Goal: Task Accomplishment & Management: Complete application form

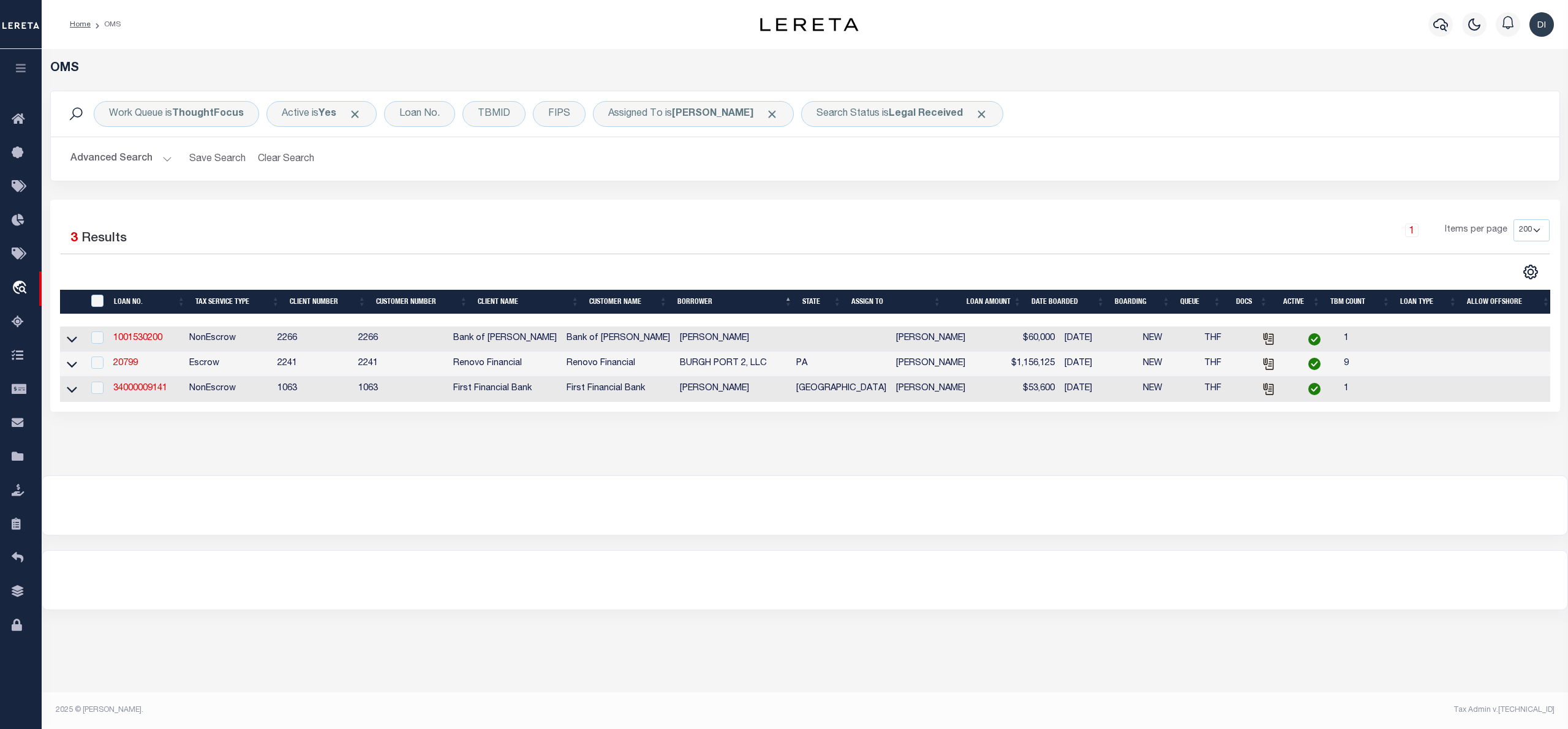
select select "200"
click at [1424, 519] on div at bounding box center [804, 506] width 1525 height 59
click at [985, 113] on span "Click to Remove" at bounding box center [982, 114] width 13 height 13
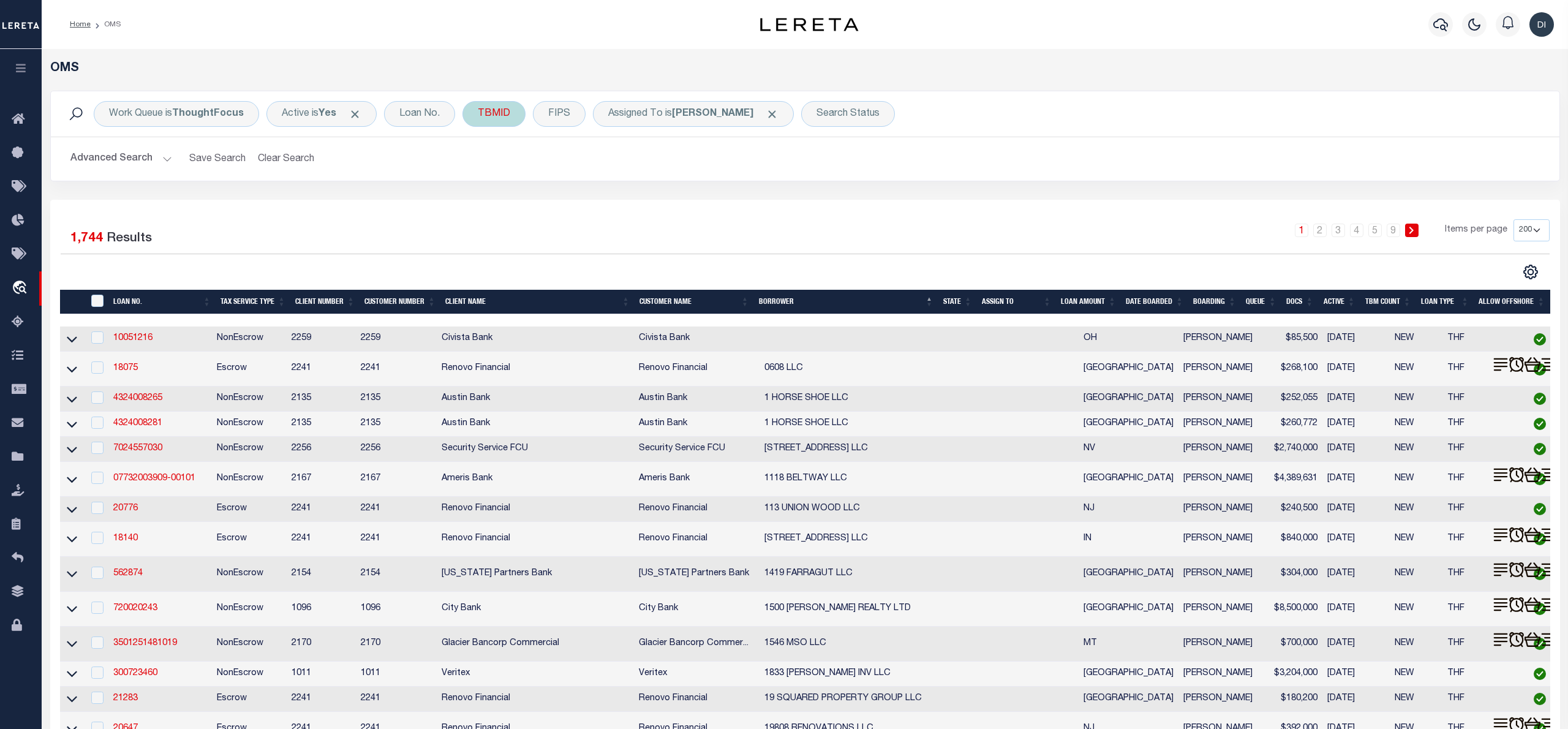
click at [495, 114] on div "TBMID" at bounding box center [494, 114] width 63 height 26
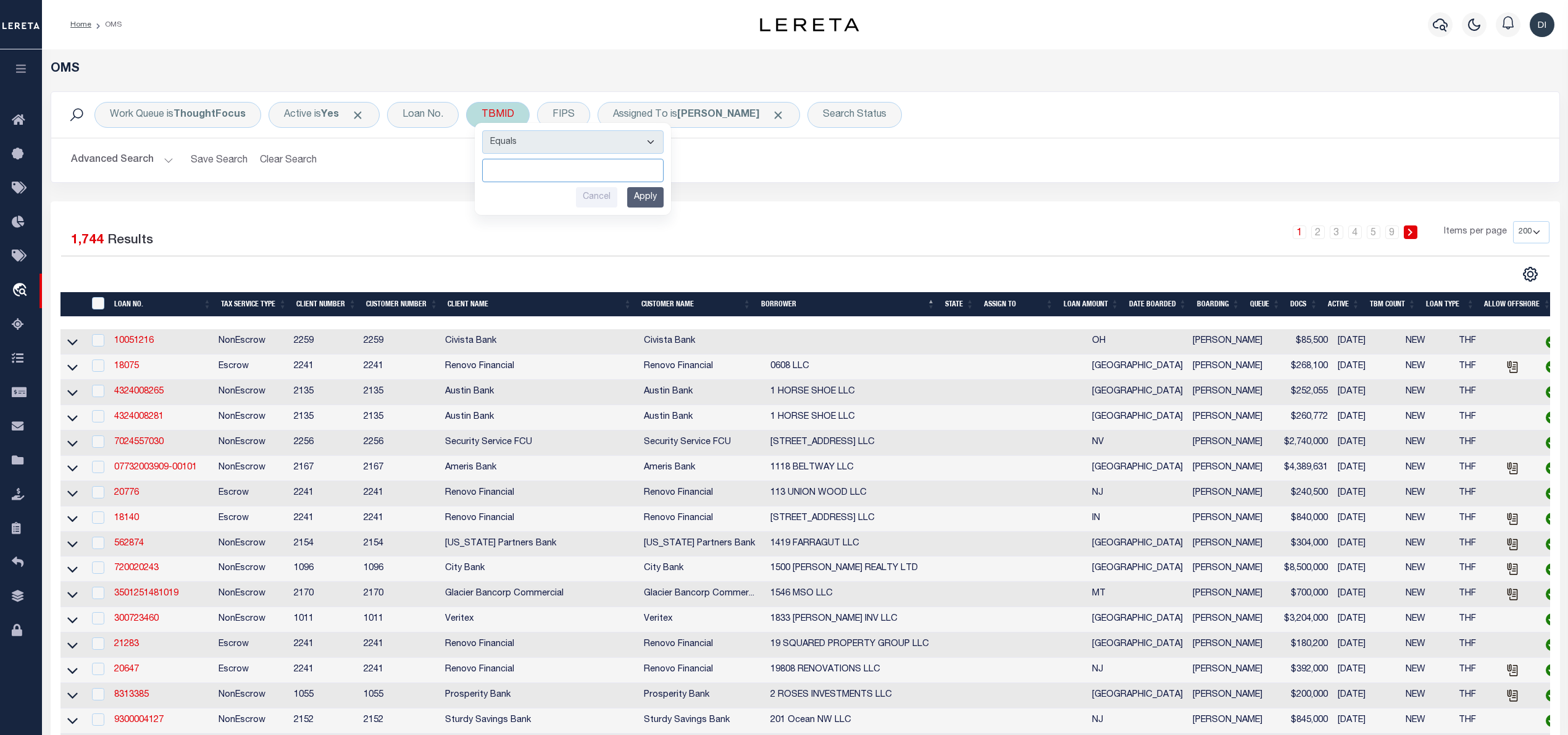
click at [526, 173] on input "number" at bounding box center [573, 170] width 181 height 23
paste input "3381181"
type input "3381181"
click at [644, 201] on input "Apply" at bounding box center [646, 197] width 37 height 20
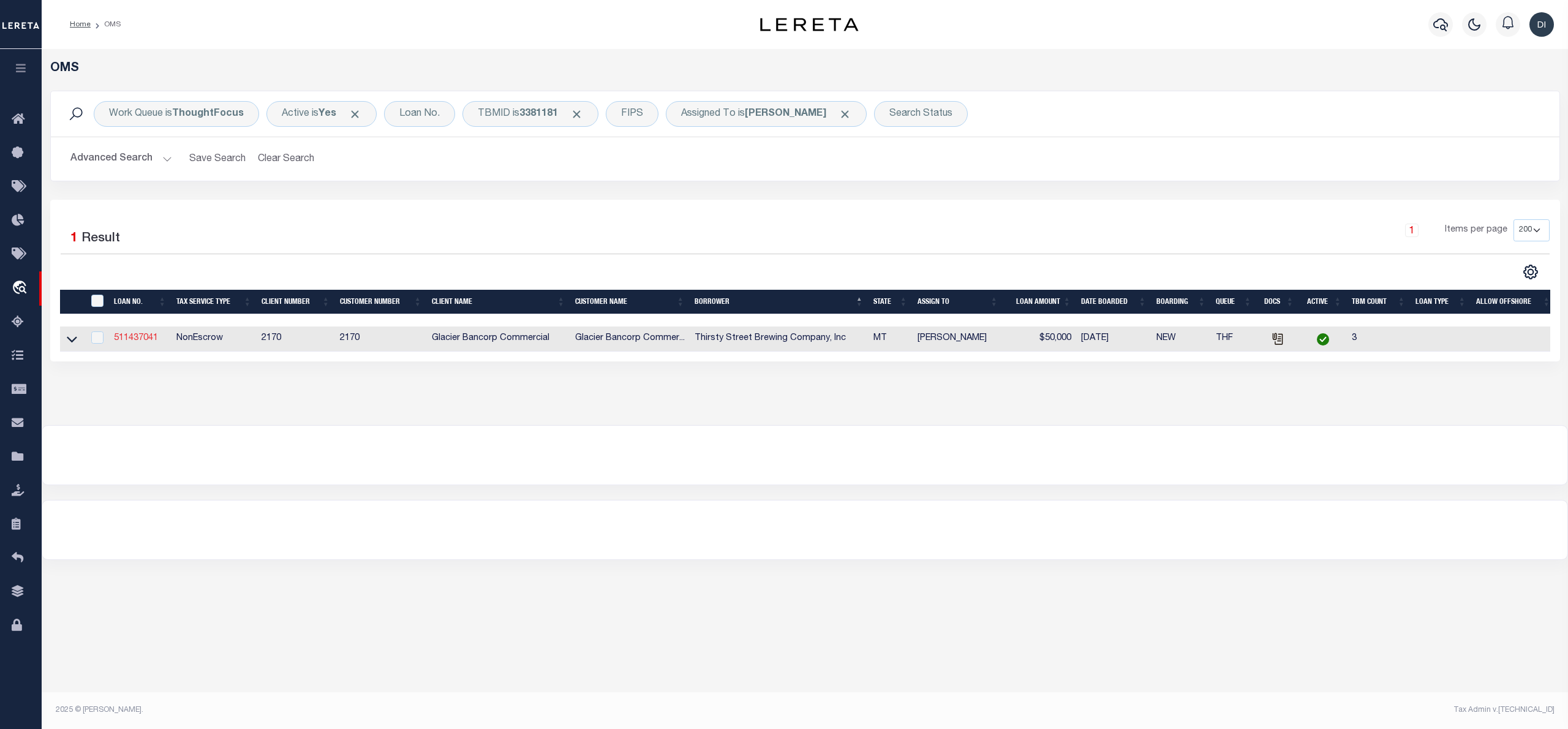
click at [142, 337] on link "511437041" at bounding box center [136, 338] width 44 height 9
type input "511437041"
type input "Thirsty Street Brewing Company, Inc"
select select
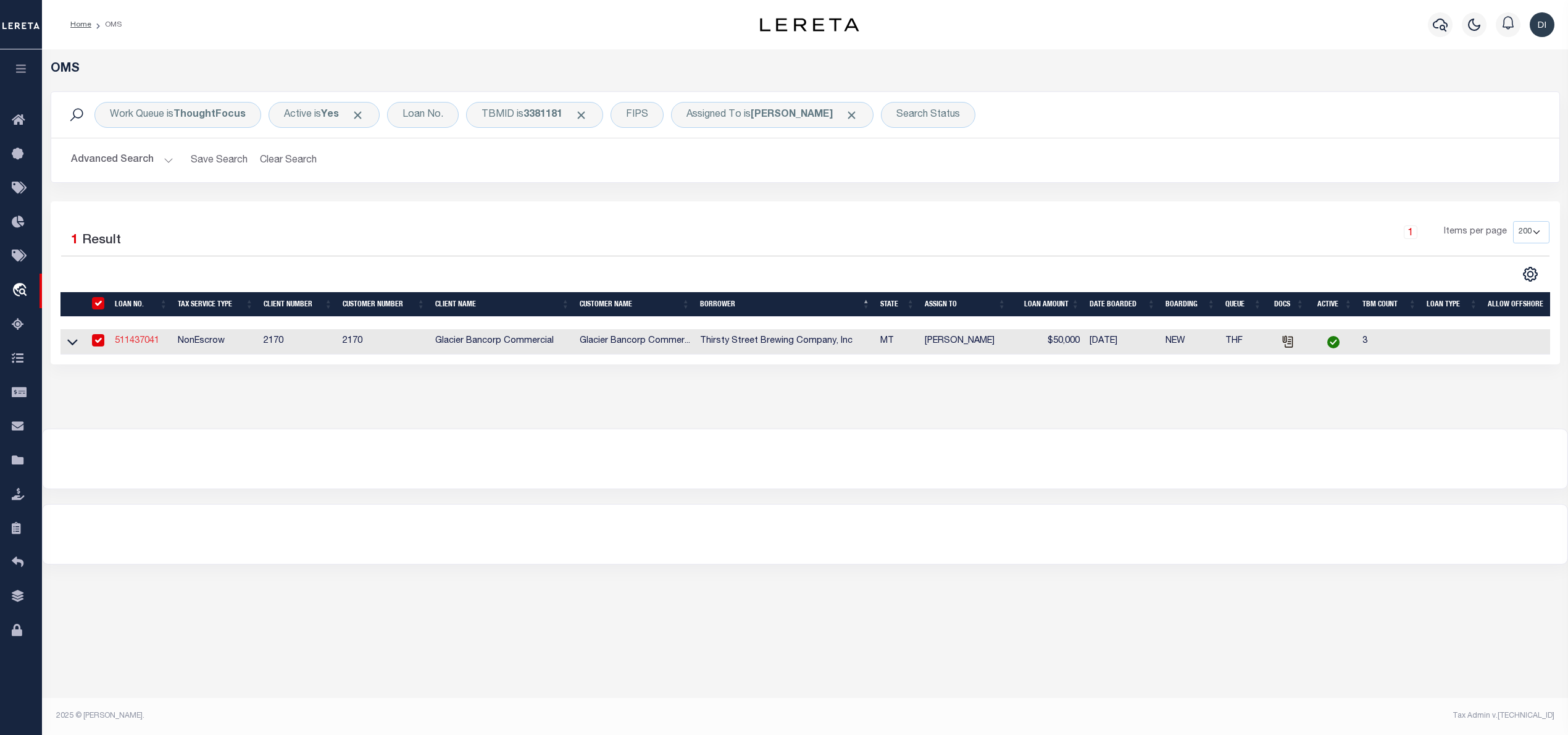
type input "[STREET_ADDRESS][PERSON_NAME]"
type input "BILLINGS MT 59101-0657"
select select "10"
select select "NonEscrow"
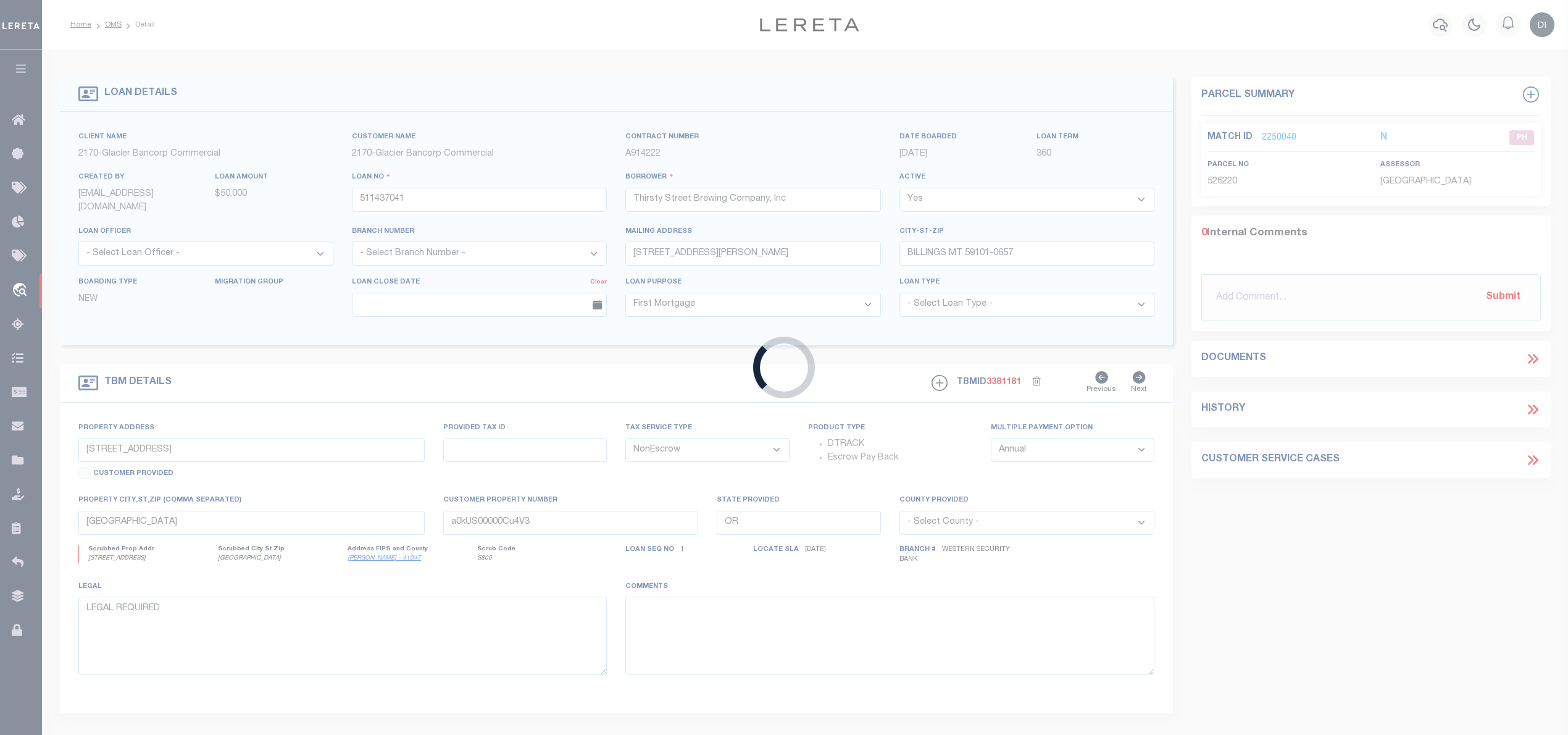
type input "[STREET_ADDRESS][PERSON_NAME]"
type input "337171"
select select
type input "Billings, MT 59101"
type input "MT"
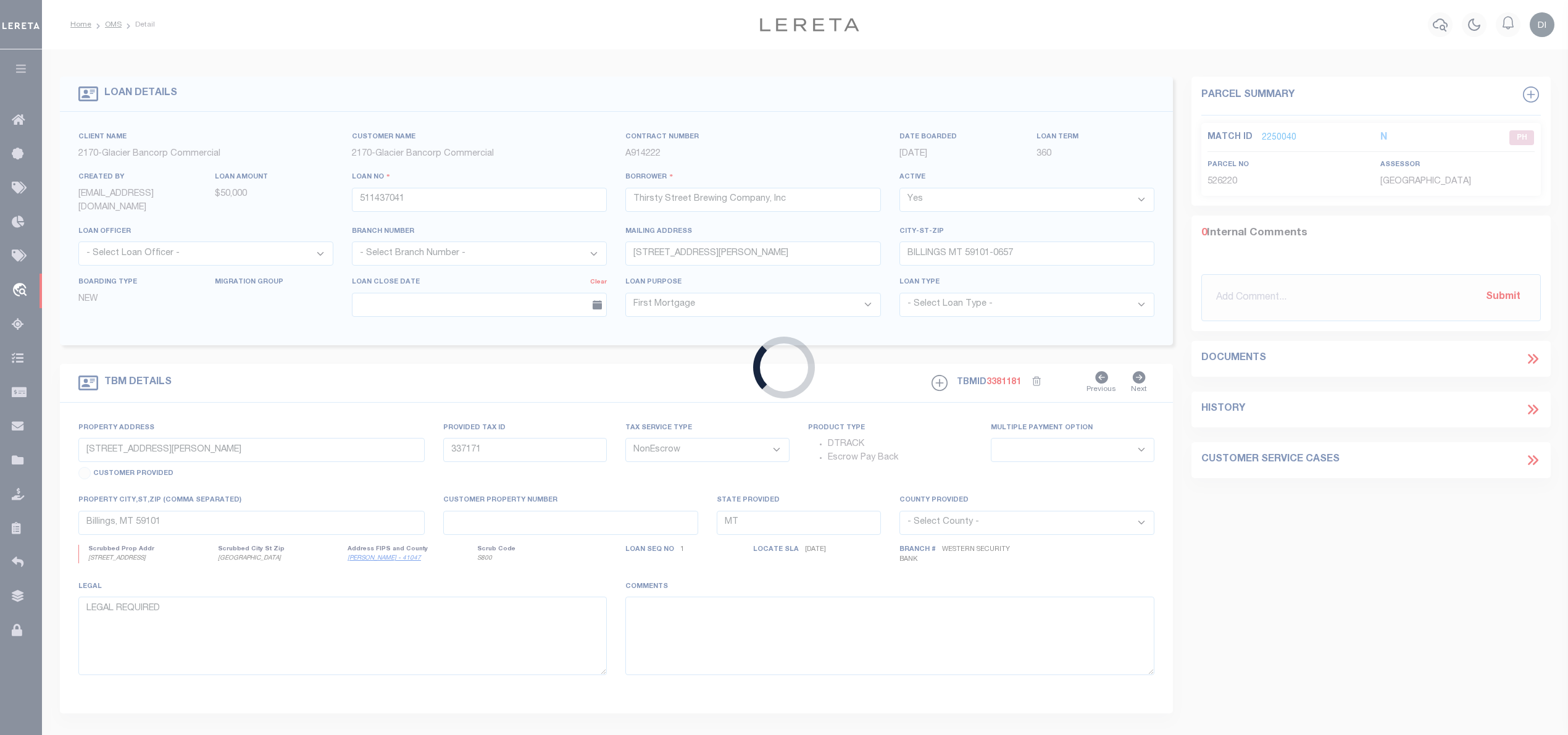
select select "Yellowstone"
type textarea "LOT 10, BLOCK 6, OF [PERSON_NAME][GEOGRAPHIC_DATA], IN THE CITY OF [GEOGRAPHIC_…"
select select "4573"
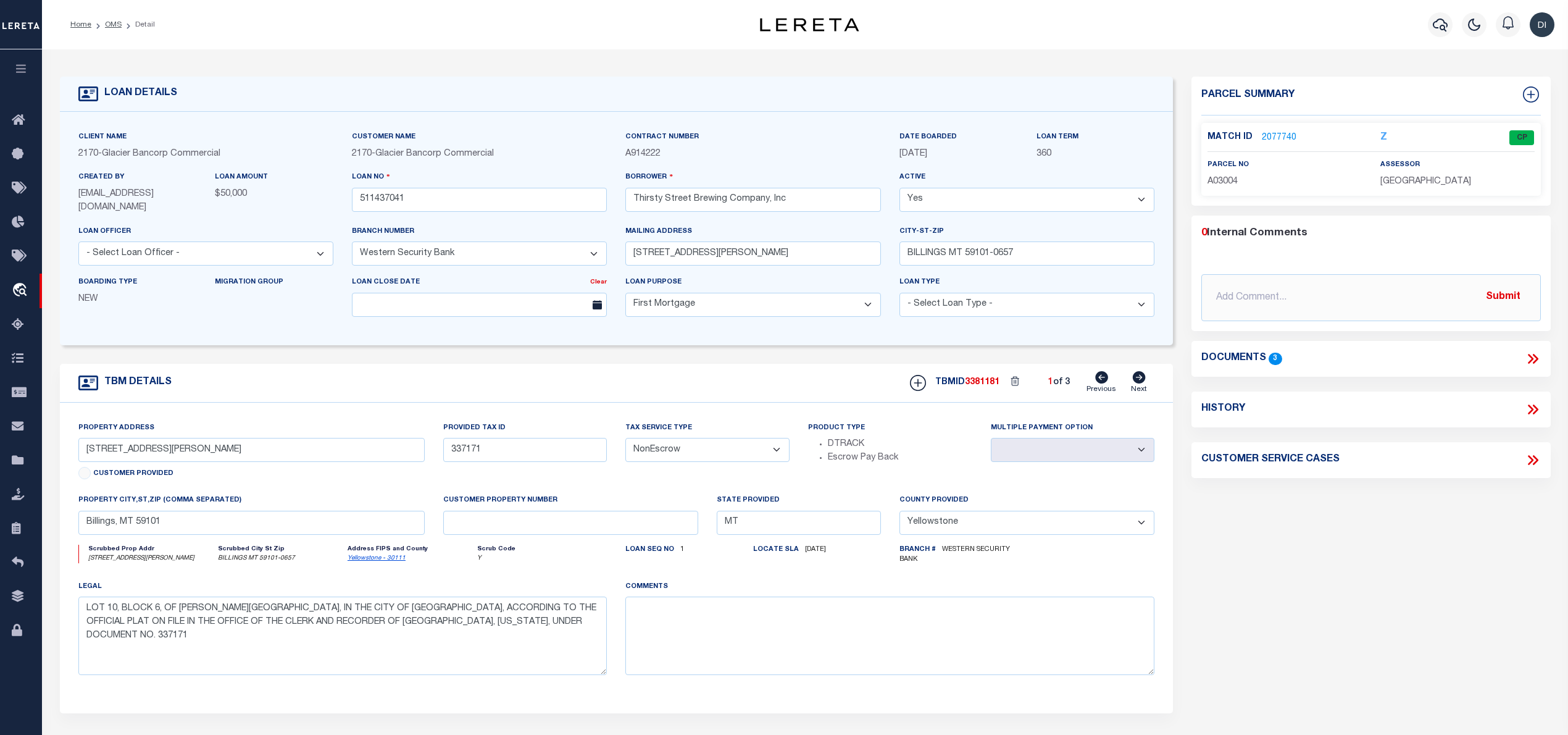
click at [1283, 137] on link "2077740" at bounding box center [1279, 138] width 35 height 13
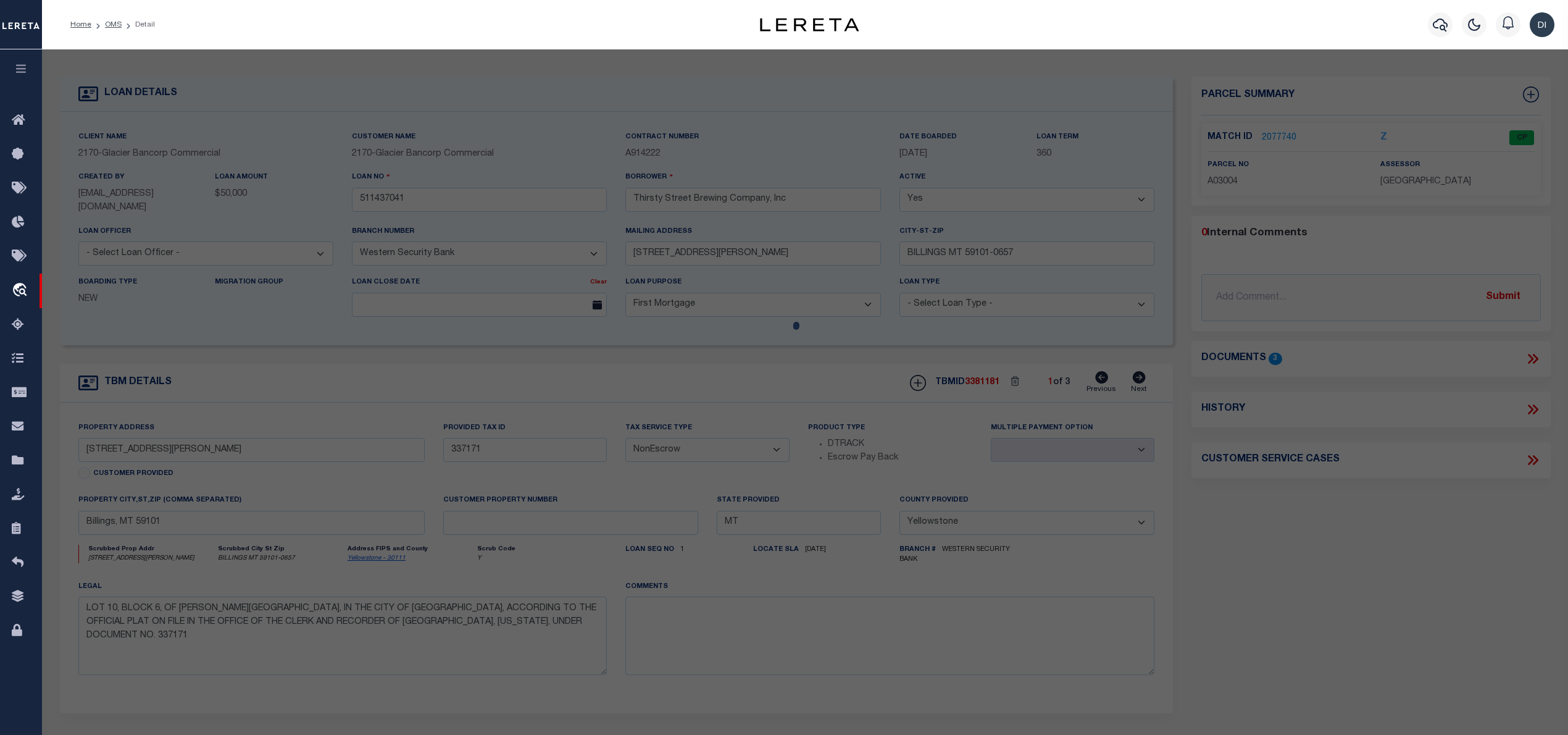
select select "AS"
select select
checkbox input "false"
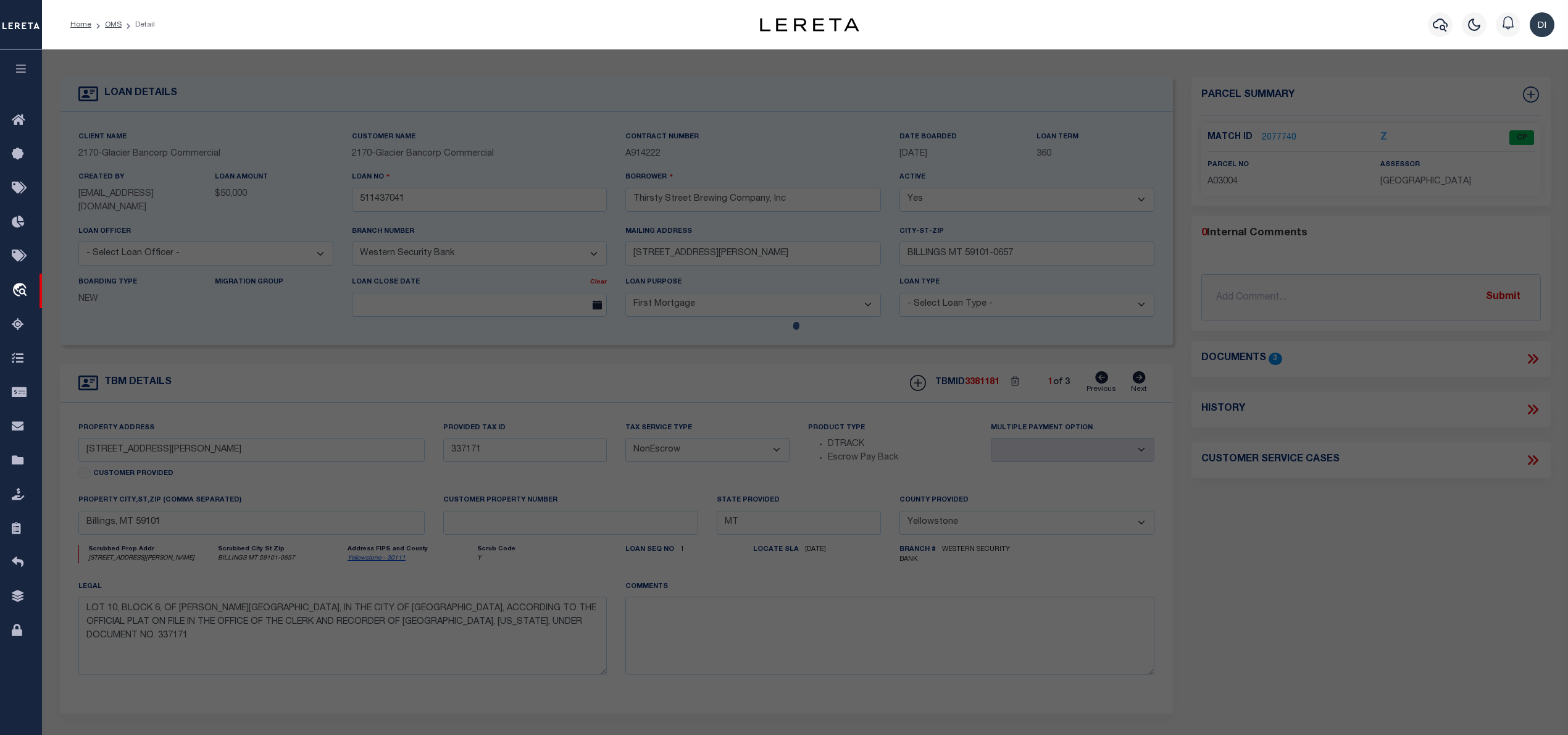
select select "CP"
type input "[PERSON_NAME], [PERSON_NAME] & [PERSON_NAME] [PERSON_NAME]"
type input "[STREET_ADDRESS][PERSON_NAME]"
checkbox input "false"
type input "BILLINGS, MT 59102"
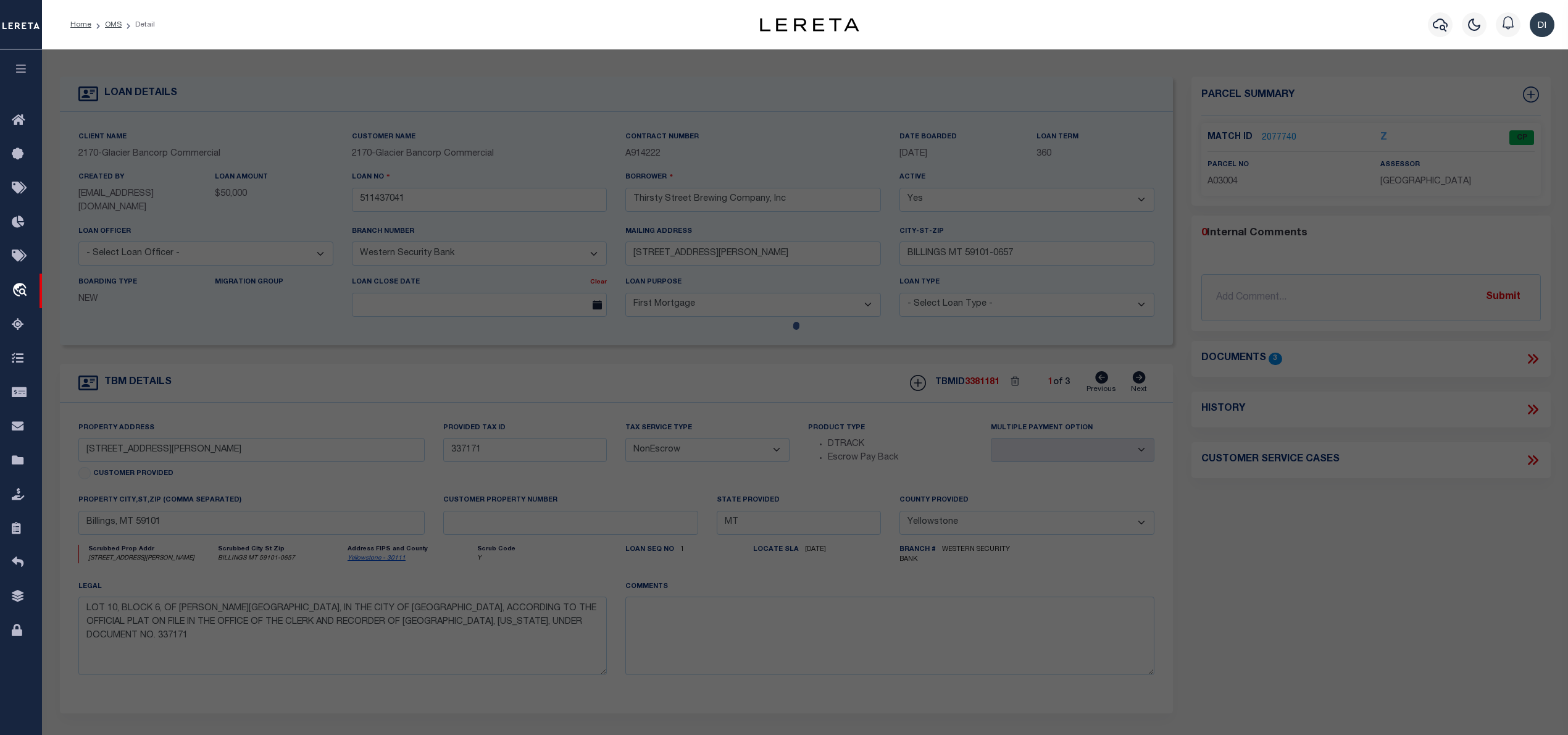
type textarea "[PERSON_NAME][STREET_ADDRESS]"
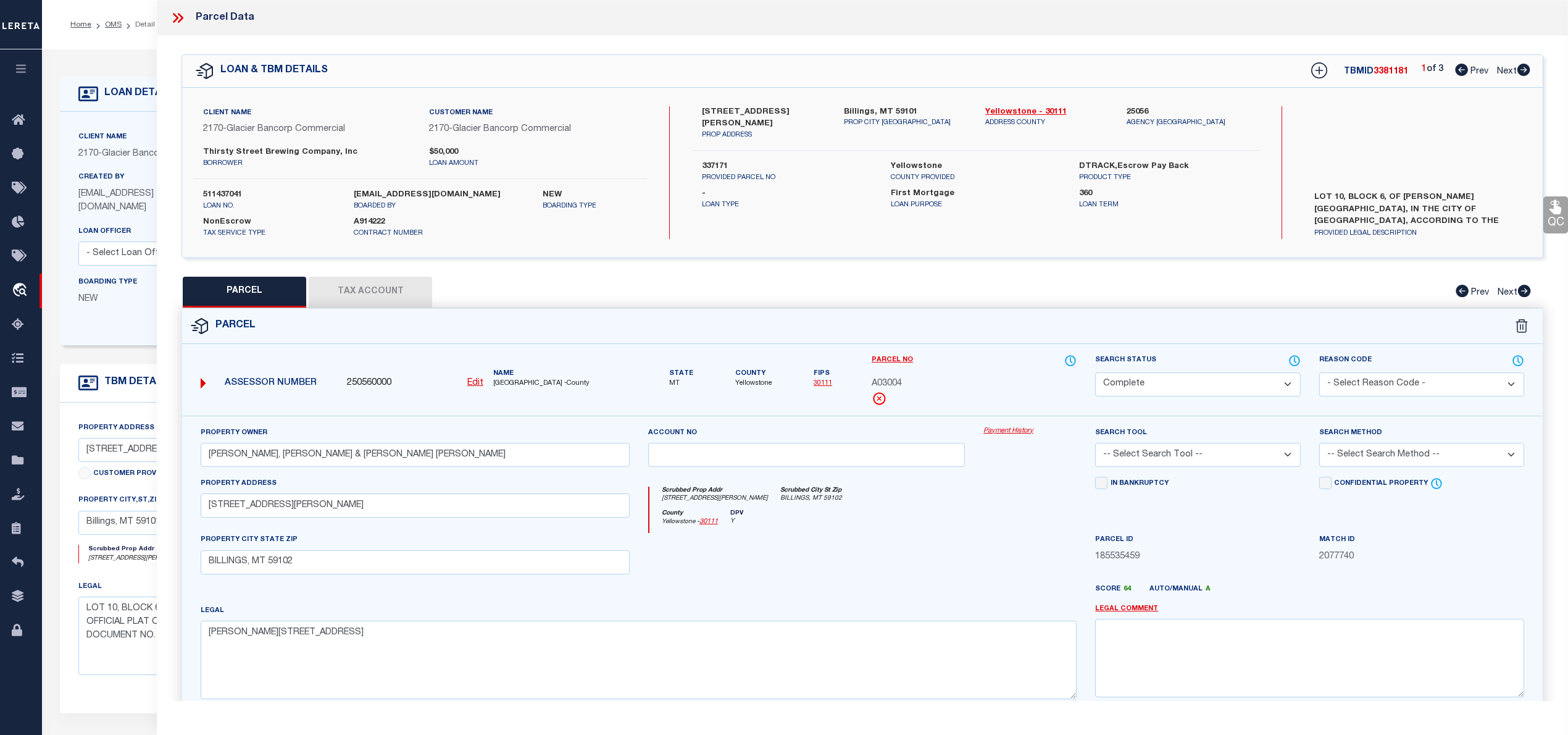
click at [1525, 68] on icon at bounding box center [1524, 70] width 13 height 13
select select "AS"
checkbox input "false"
select select "CP"
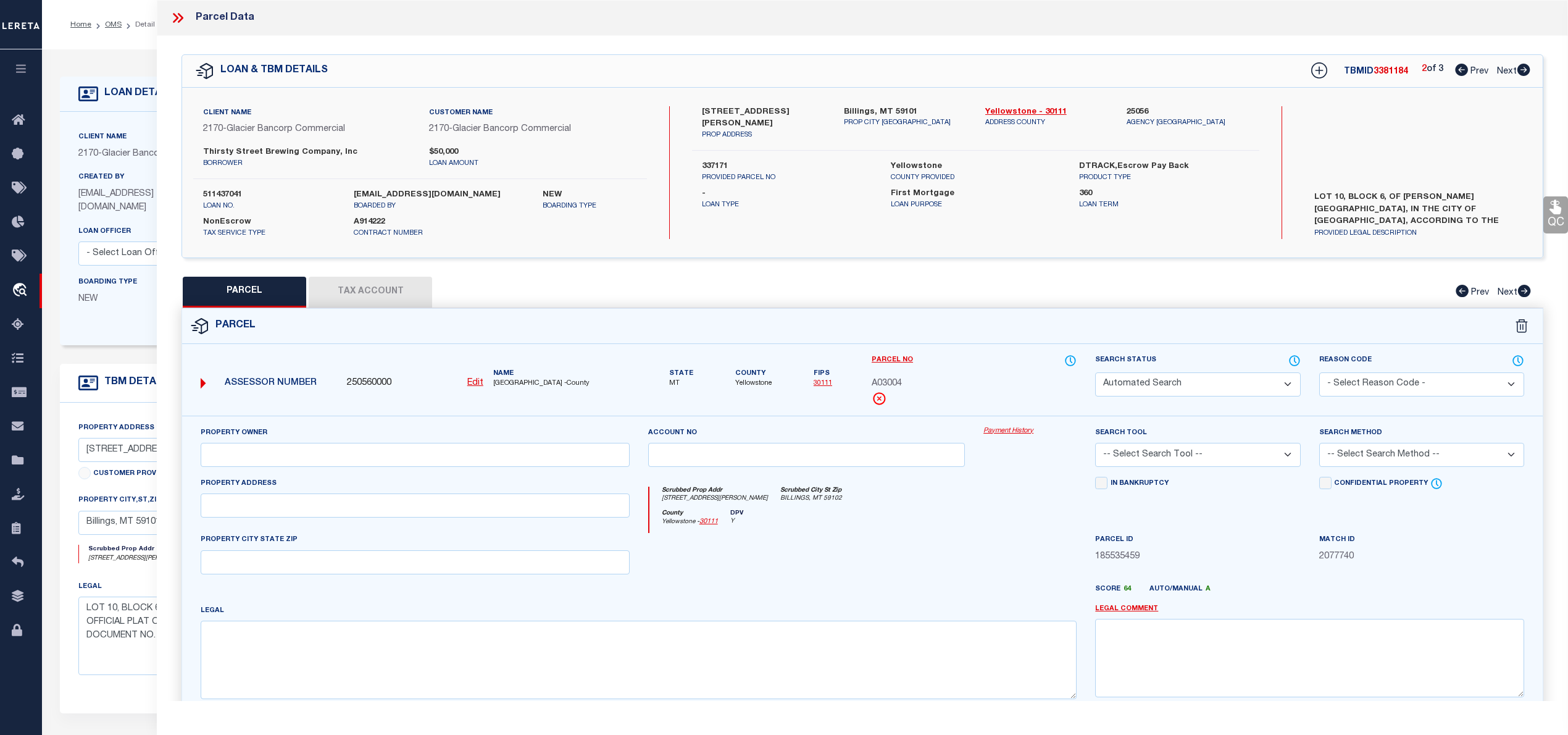
type input "[PERSON_NAME] & [PERSON_NAME]"
type input "[STREET_ADDRESS]"
checkbox input "false"
type textarea "POLY ADD 2ND FILING, S31, T01 N, R26 E, Lot 19"
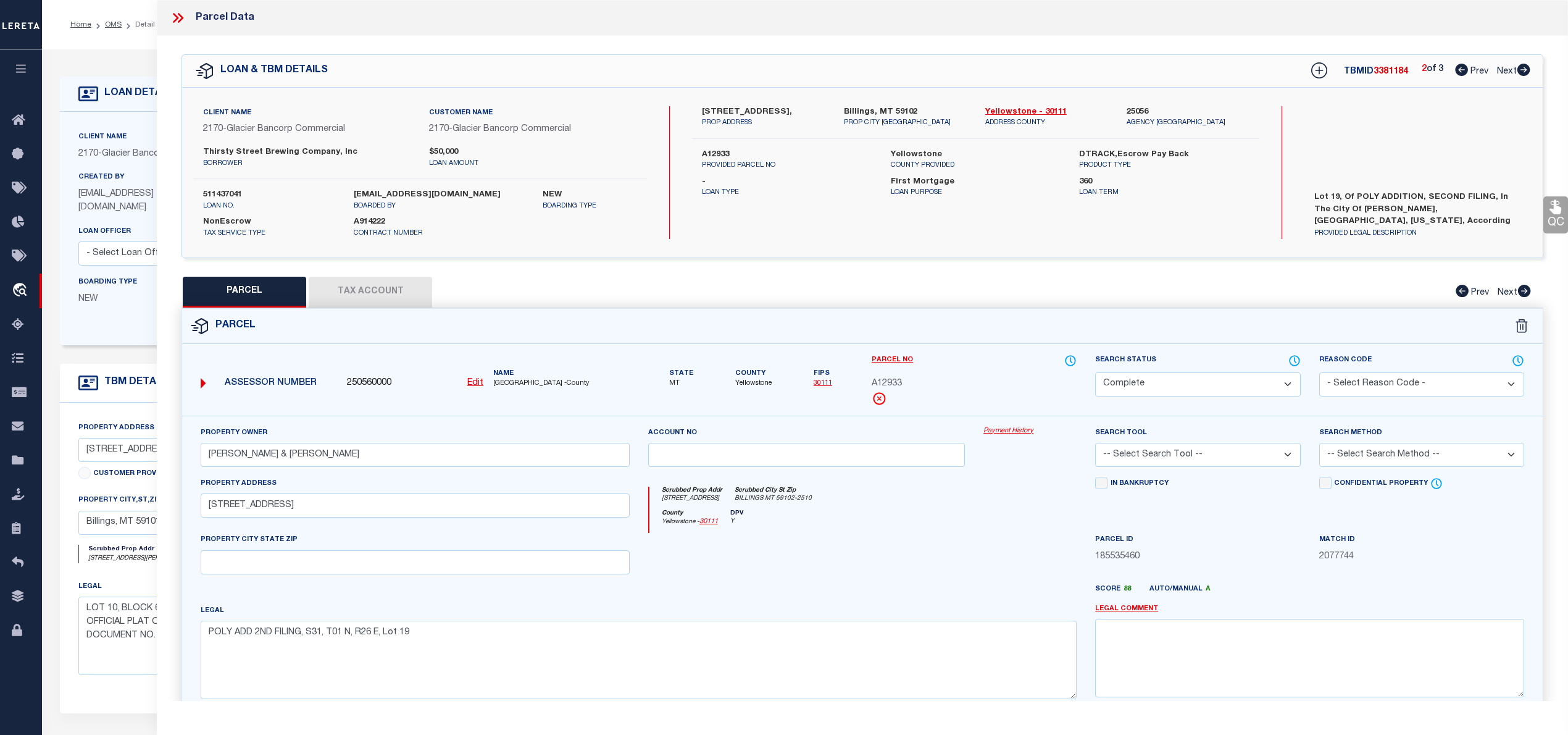
click at [1525, 68] on icon at bounding box center [1524, 70] width 13 height 13
select select "AS"
checkbox input "false"
select select "CP"
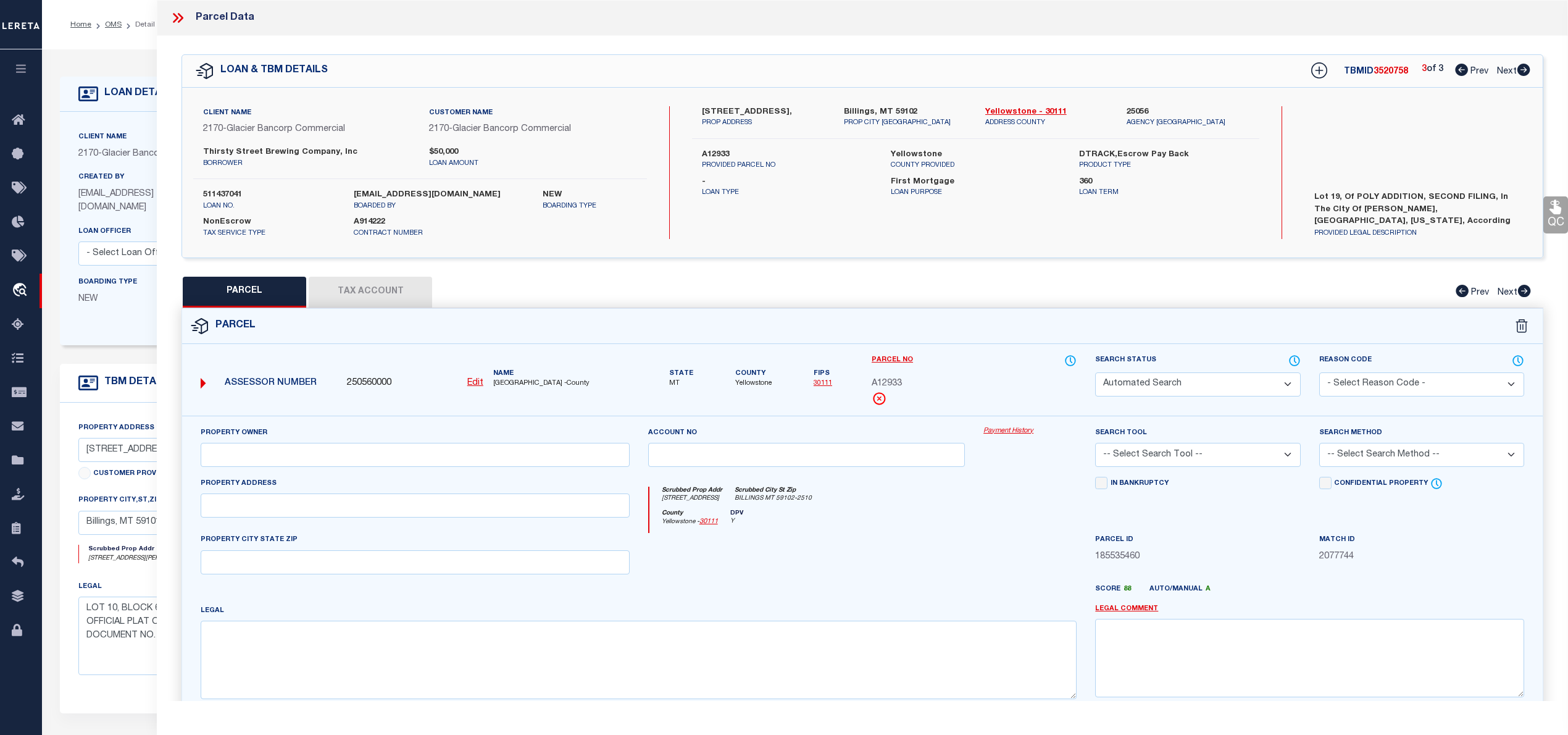
type input "[PERSON_NAME] & [PERSON_NAME]"
select select "AGW"
select select "LEG"
type input "[STREET_ADDRESS]"
type input "BILLINGS, MT 59101"
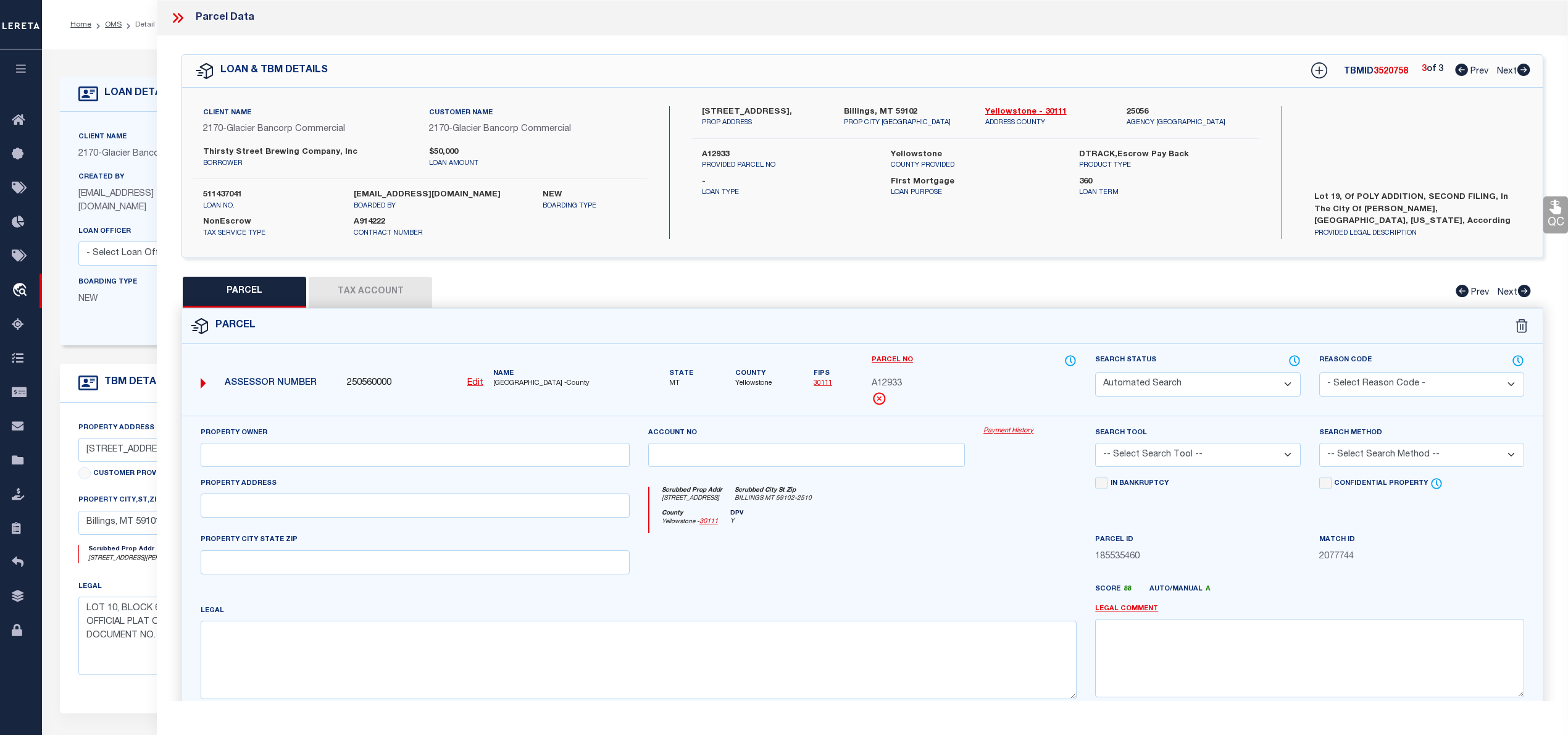
type textarea "NORTH ELEVATION SUB 3RD FILING, S32, T01 N, R26 E, BLOCK 17, LOT 18 - 19"
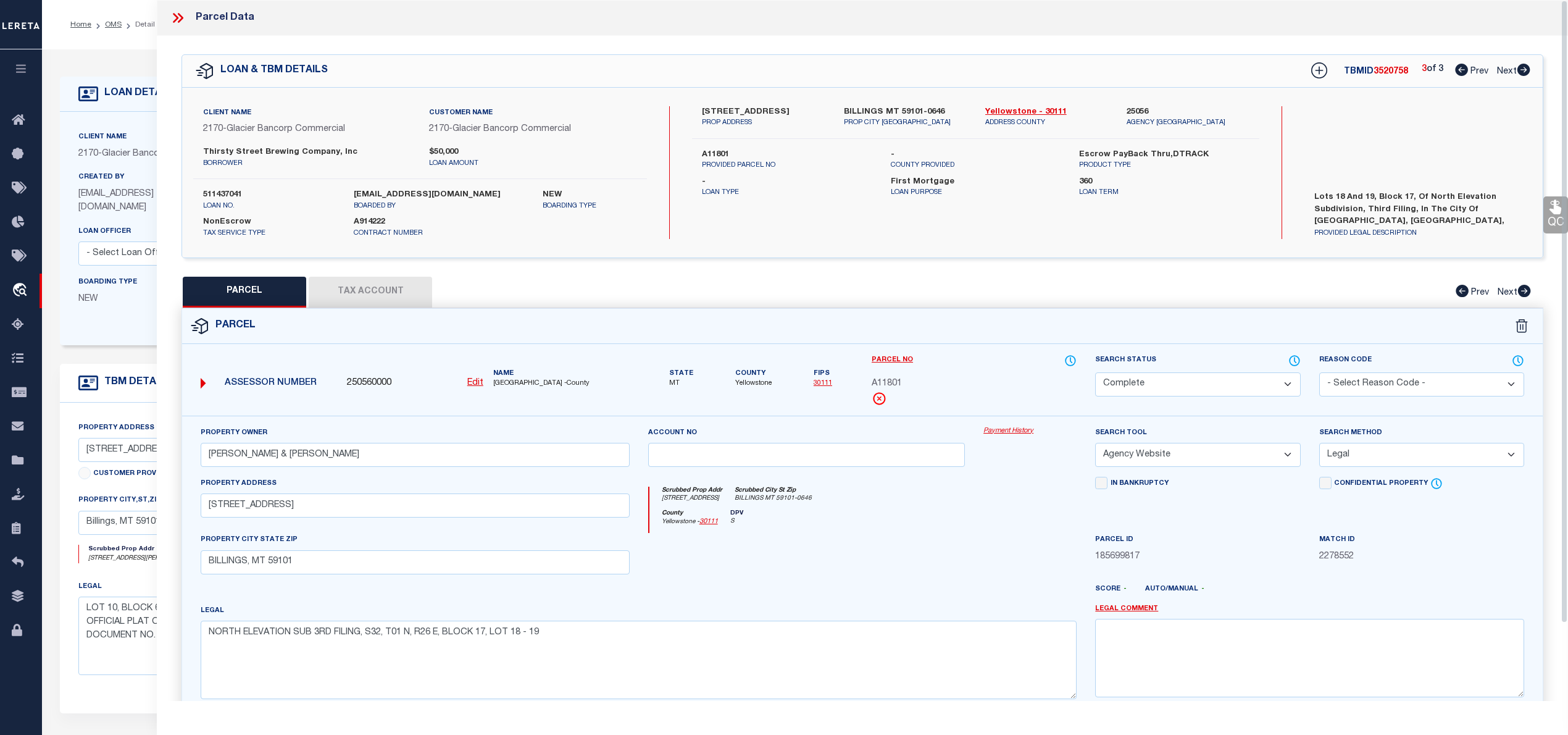
click at [1472, 554] on span "2278552" at bounding box center [1422, 557] width 205 height 13
click at [1371, 272] on div "QC QC QC" at bounding box center [862, 410] width 1411 height 748
click at [181, 18] on icon at bounding box center [180, 18] width 6 height 10
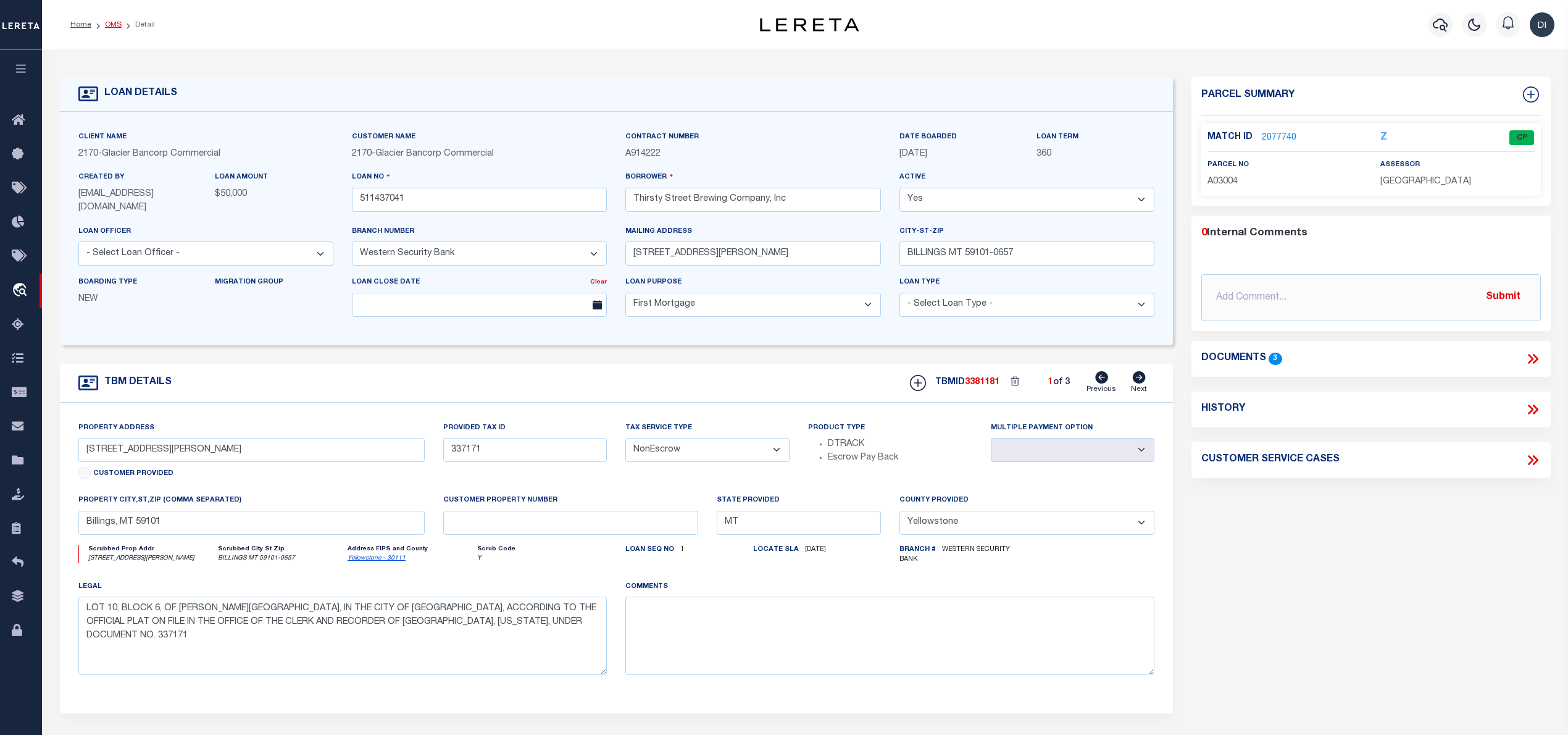
click at [115, 22] on link "OMS" at bounding box center [113, 25] width 16 height 8
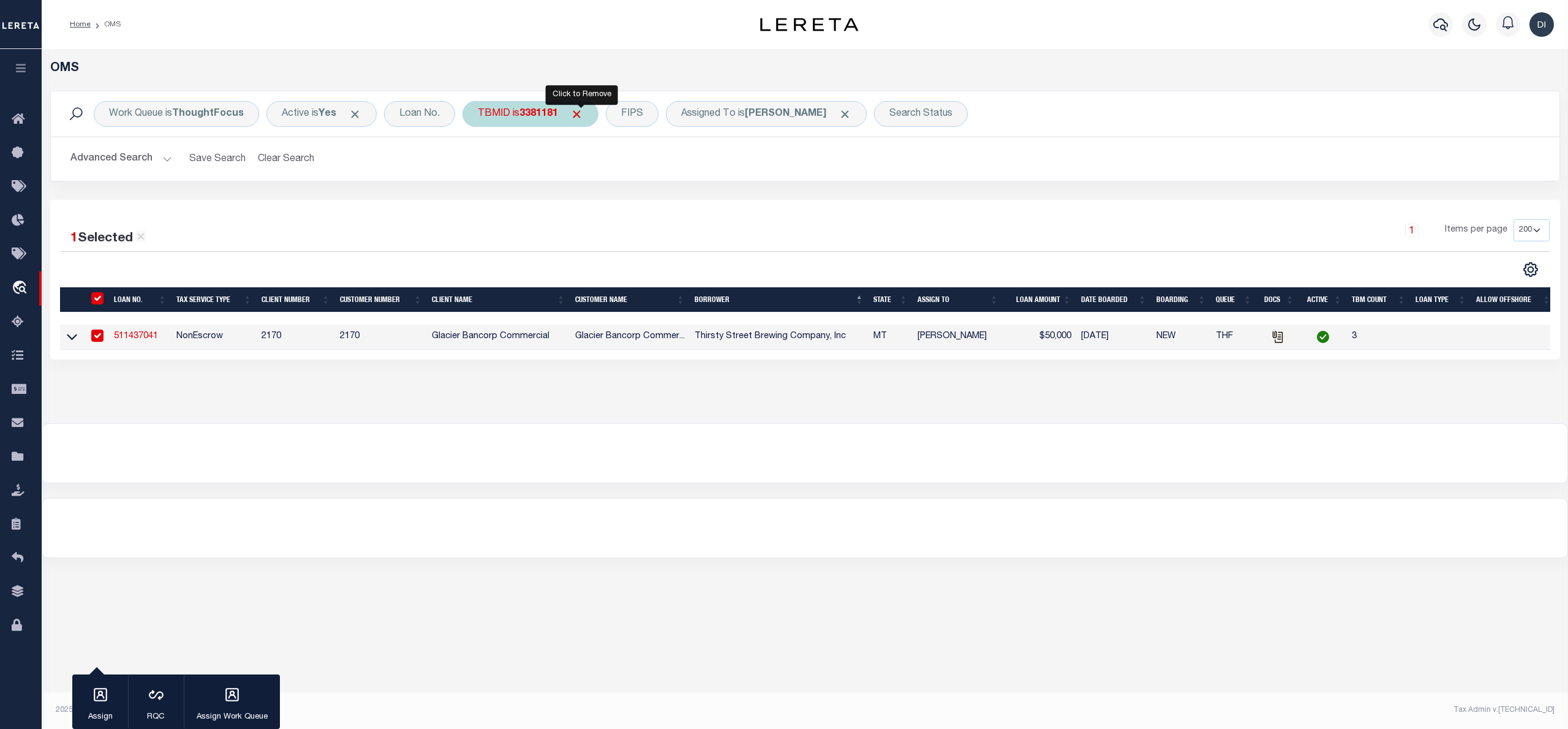
click at [583, 114] on span "Click to Remove" at bounding box center [576, 114] width 13 height 13
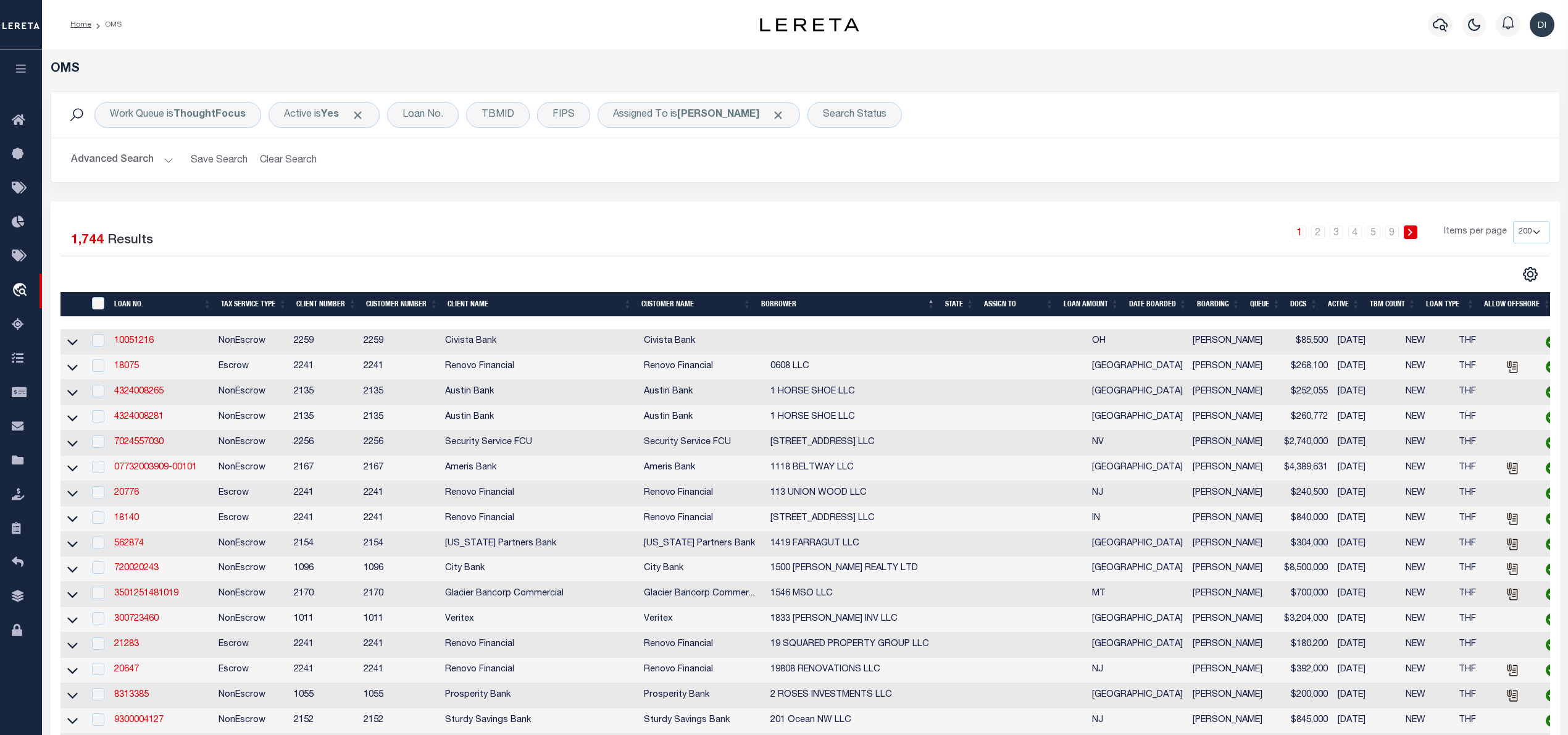
click at [1394, 120] on div "Work Queue is ThoughtFocus Active is Yes Loan No. TBMID FIPS Assigned To is [PE…" at bounding box center [805, 114] width 1488 height 26
click at [1543, 30] on img "button" at bounding box center [1542, 25] width 25 height 25
click at [1492, 89] on span "Sign out" at bounding box center [1493, 88] width 35 height 9
